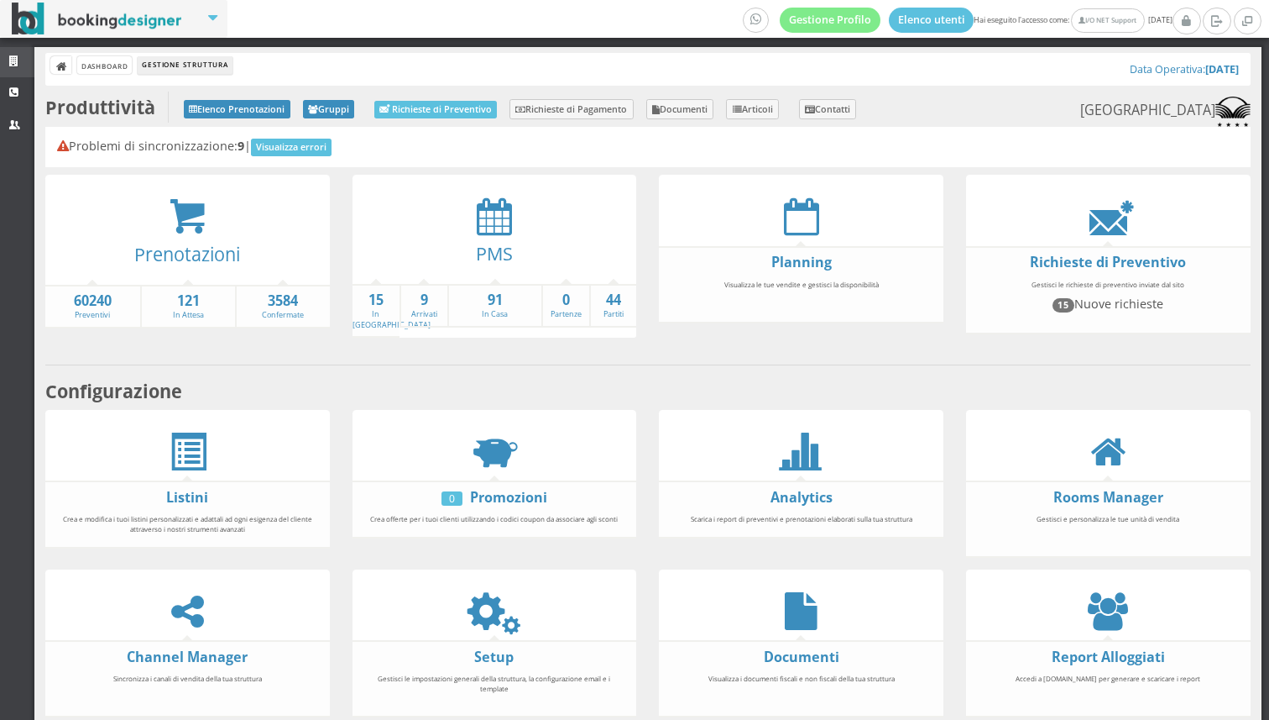
click at [14, 61] on icon at bounding box center [15, 61] width 13 height 11
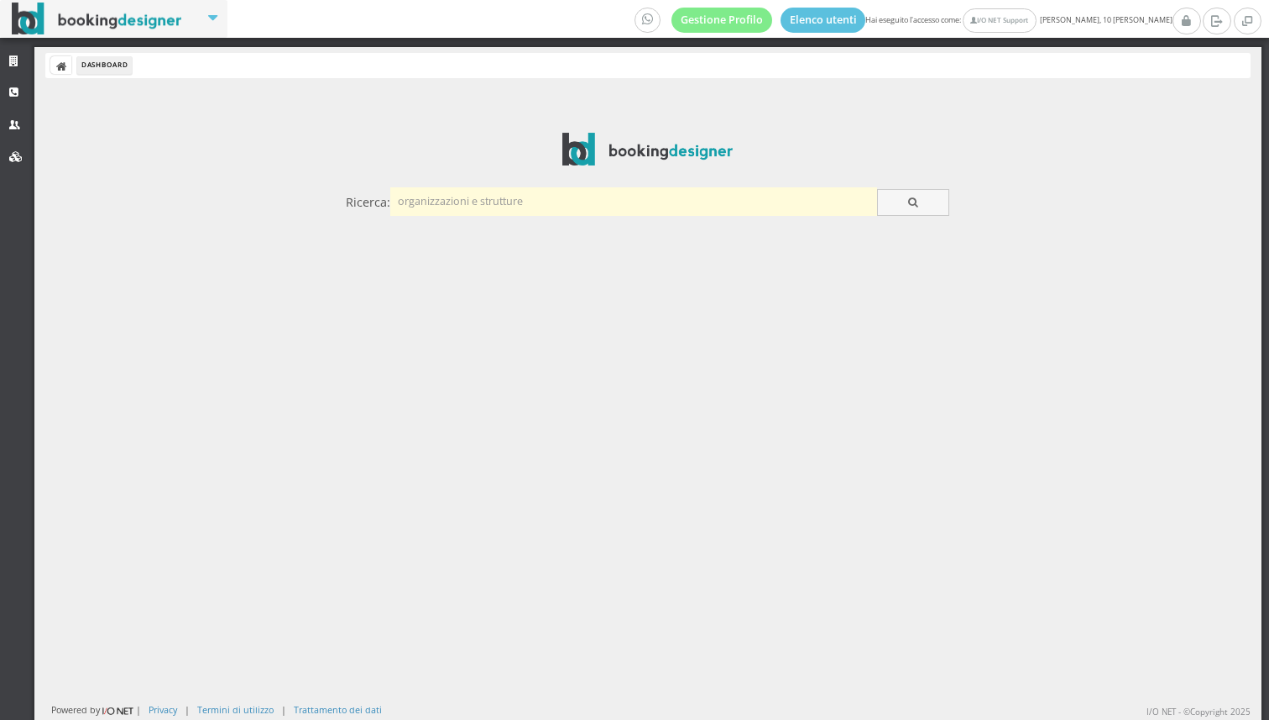
click at [569, 200] on input "text" at bounding box center [633, 201] width 487 height 28
type input "conca"
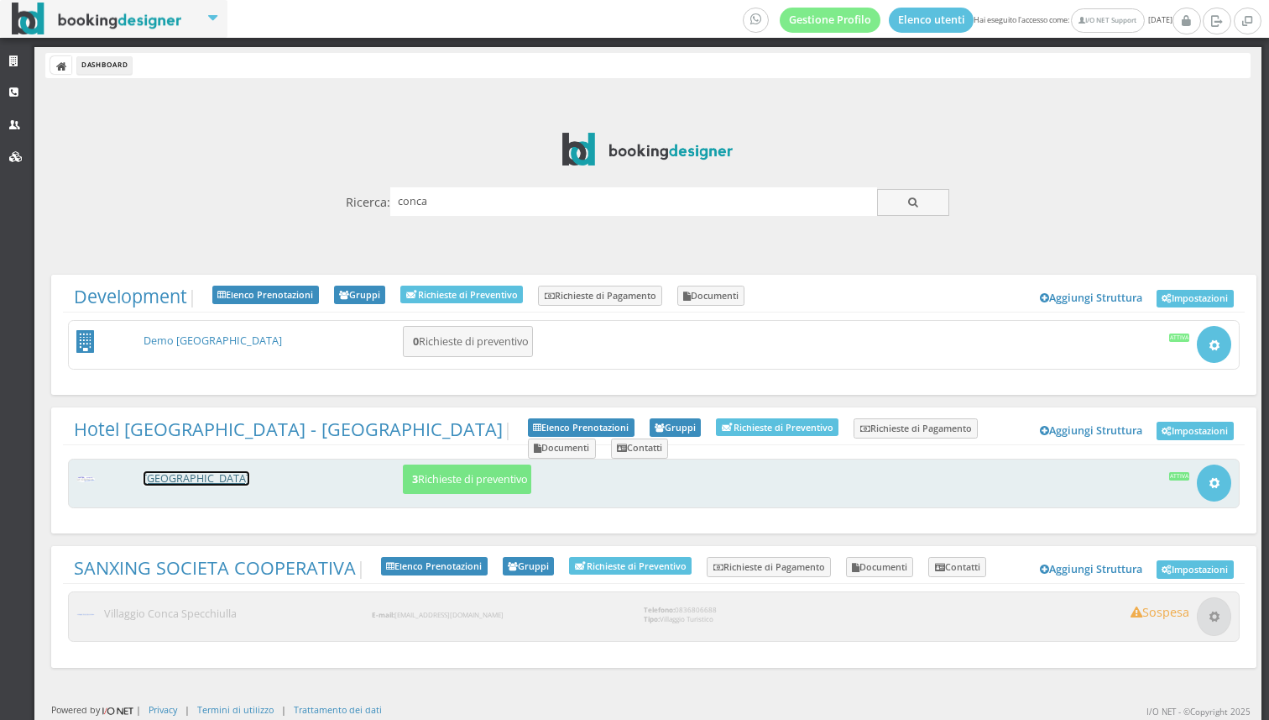
click at [214, 472] on link "HOTEL LA CONCA" at bounding box center [197, 478] width 106 height 14
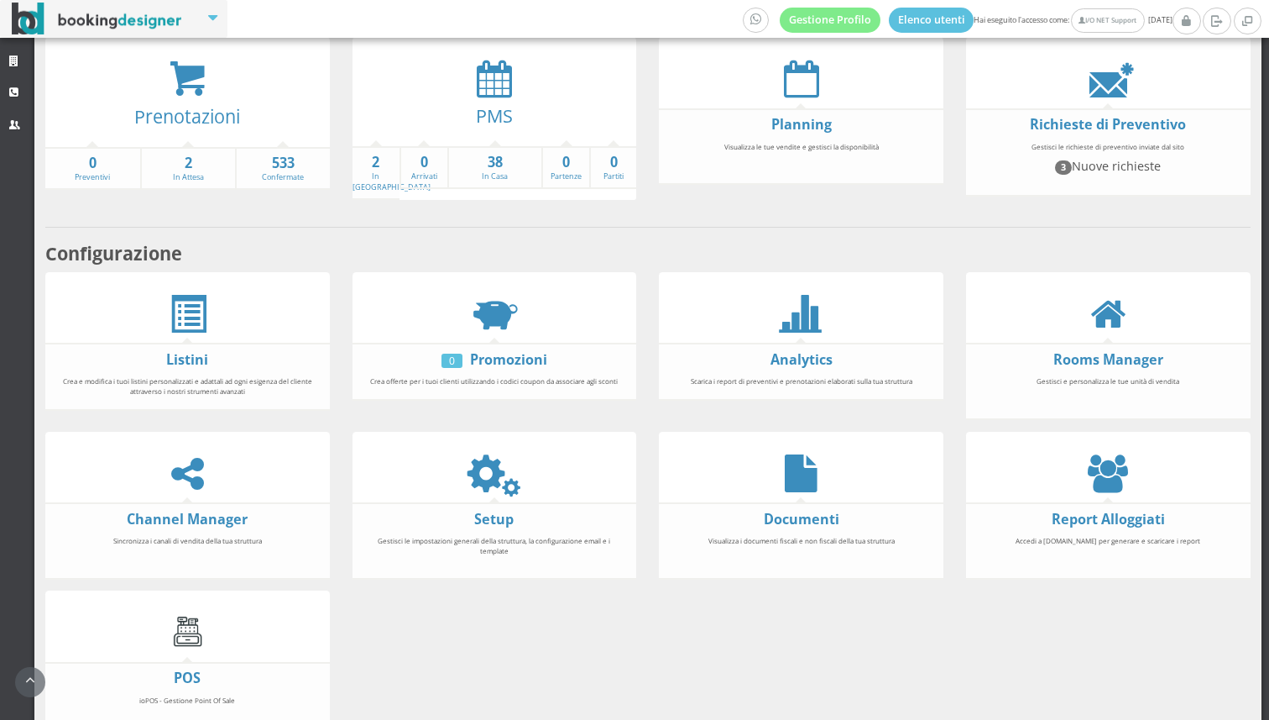
scroll to position [168, 0]
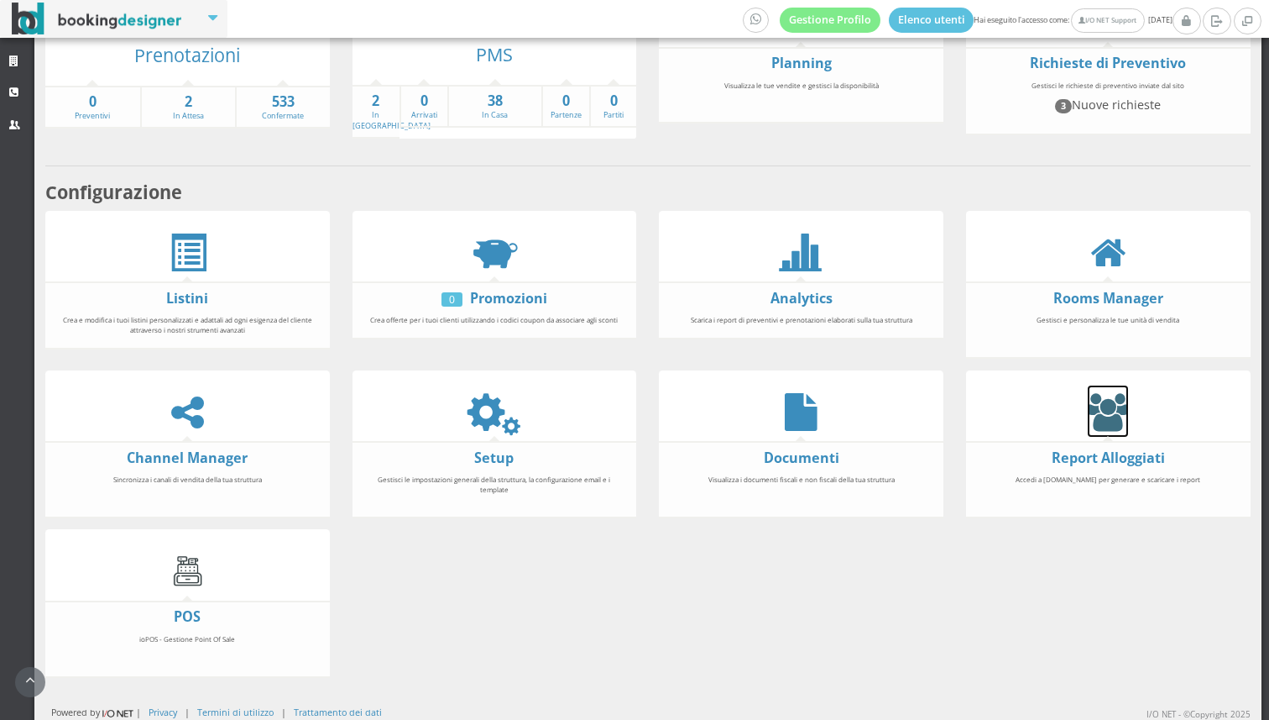
click at [1117, 410] on icon at bounding box center [1108, 412] width 40 height 38
